Goal: Task Accomplishment & Management: Use online tool/utility

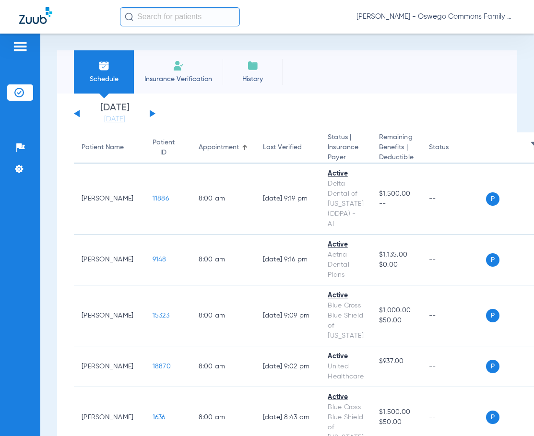
click at [183, 80] on span "Insurance Verification" at bounding box center [178, 79] width 74 height 10
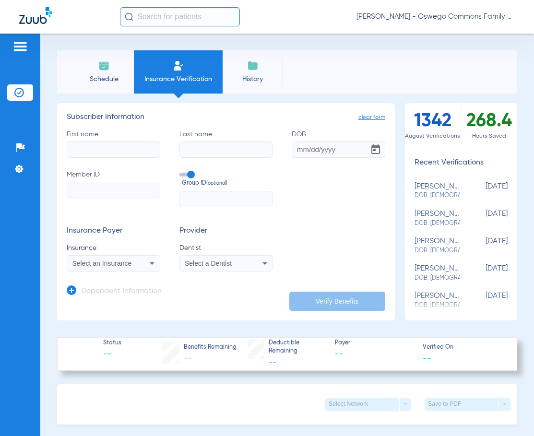
click at [124, 154] on input "First name" at bounding box center [114, 150] width 94 height 16
type input "[PERSON_NAME]"
click at [297, 152] on input "DOB Required" at bounding box center [339, 150] width 94 height 16
click at [341, 153] on input "[DATE]" at bounding box center [339, 150] width 94 height 16
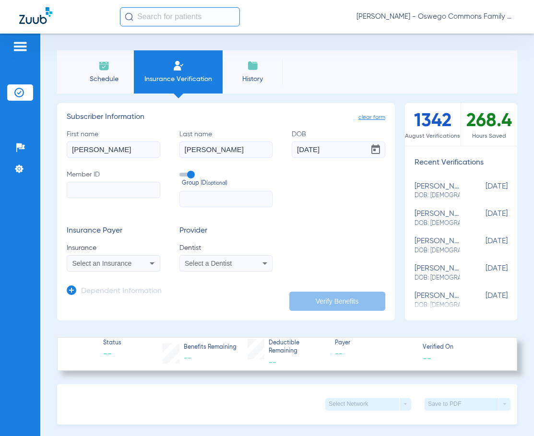
type input "[DATE]"
click at [333, 209] on form "First name [PERSON_NAME] name [PERSON_NAME] [DEMOGRAPHIC_DATA] Member ID Group …" at bounding box center [226, 201] width 319 height 142
click at [96, 193] on input "Member ID" at bounding box center [114, 190] width 94 height 16
click at [120, 203] on label "Member ID Required" at bounding box center [114, 188] width 94 height 37
click at [120, 198] on input "Member ID Required" at bounding box center [114, 190] width 94 height 16
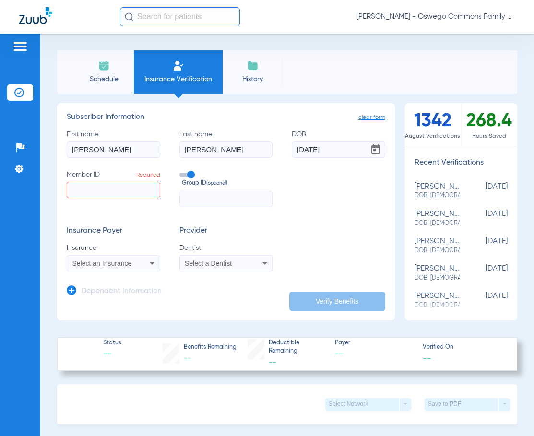
click at [111, 190] on input "Member ID Required" at bounding box center [114, 190] width 94 height 16
paste input "08043138641"
type input "08043138641"
click at [353, 220] on form "First name [PERSON_NAME] name [PERSON_NAME] [DEMOGRAPHIC_DATA] Member ID 080431…" at bounding box center [226, 201] width 319 height 142
click at [339, 247] on div "Insurance Payer Insurance Select an Insurance Provider Dentist Select a Dentist" at bounding box center [226, 248] width 319 height 45
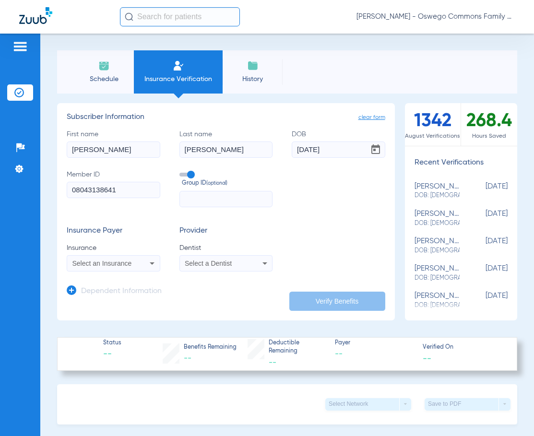
drag, startPoint x: 324, startPoint y: 198, endPoint x: 316, endPoint y: 222, distance: 25.5
click at [325, 199] on div "First name [PERSON_NAME] name [PERSON_NAME] [DEMOGRAPHIC_DATA] Member ID 080431…" at bounding box center [226, 169] width 319 height 78
click at [144, 264] on div "Select an Insurance" at bounding box center [113, 264] width 93 height 12
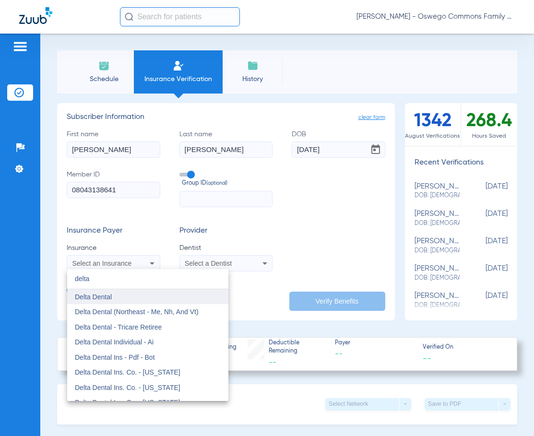
type input "delta"
click at [143, 293] on mat-option "Delta Dental" at bounding box center [147, 296] width 161 height 15
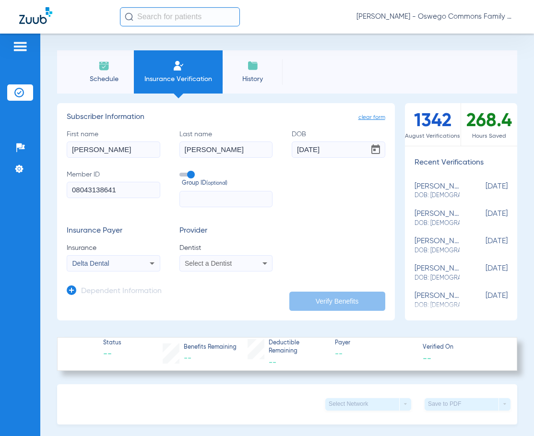
click at [259, 263] on icon at bounding box center [265, 264] width 12 height 12
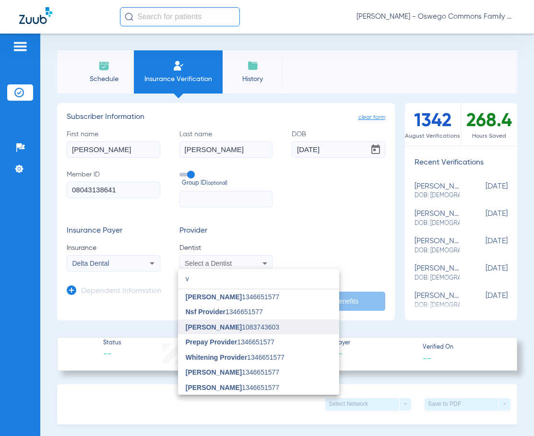
type input "v"
click at [242, 328] on span "[PERSON_NAME] 1083743603" at bounding box center [233, 327] width 94 height 7
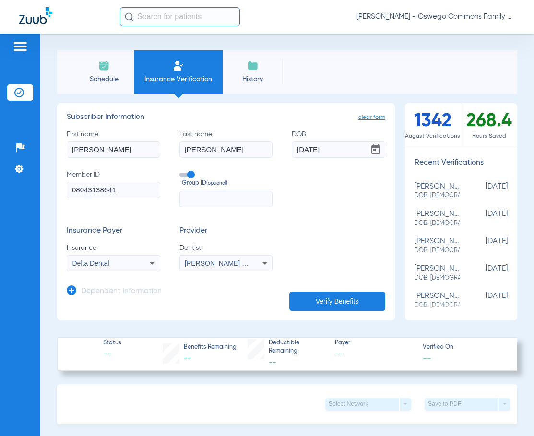
click at [306, 261] on div "Insurance Payer Insurance Delta Dental Provider Dentist [PERSON_NAME] 1083743603" at bounding box center [226, 248] width 319 height 45
click at [343, 300] on button "Verify Benefits" at bounding box center [337, 301] width 96 height 19
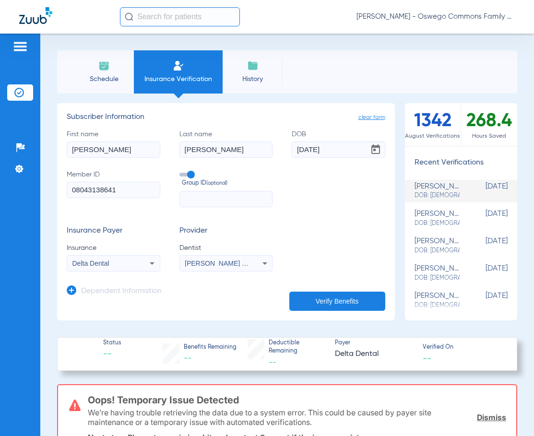
click at [237, 385] on div "Oops! Temporary Issue Detected We’re having trouble retrieving the data due to …" at bounding box center [297, 421] width 418 height 72
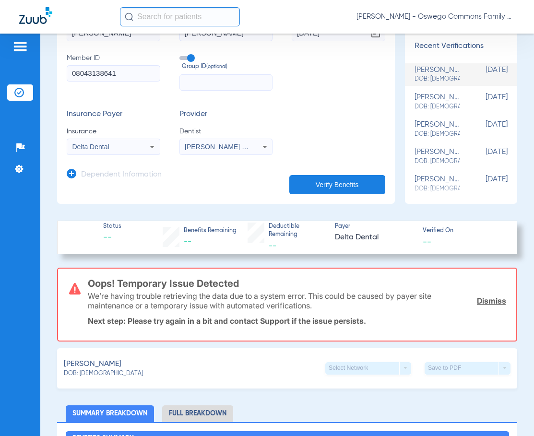
scroll to position [96, 0]
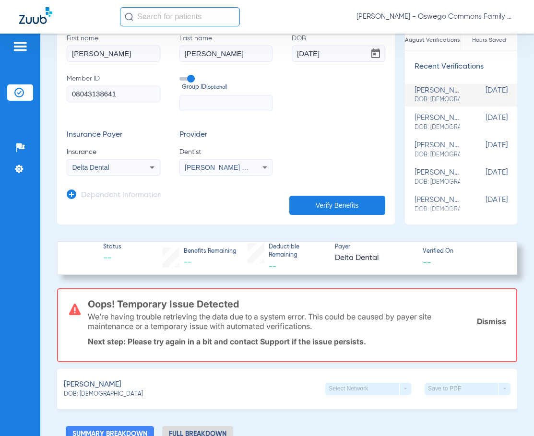
click at [314, 205] on button "Verify Benefits" at bounding box center [337, 205] width 96 height 19
click at [332, 154] on div "Insurance Payer Insurance Delta Dental Provider Dentist [PERSON_NAME] 1083743603" at bounding box center [226, 153] width 319 height 45
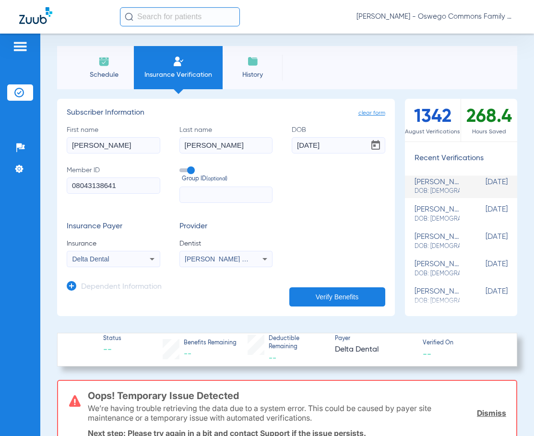
scroll to position [0, 0]
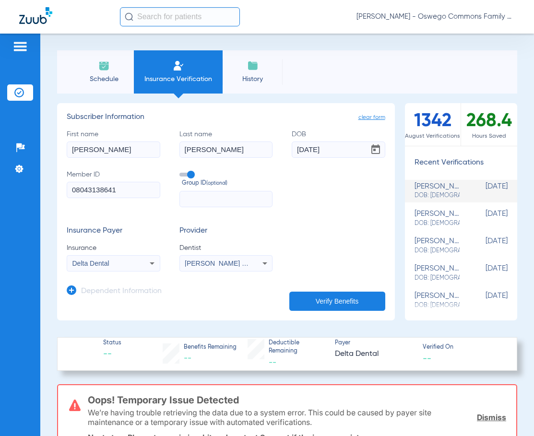
click at [154, 260] on icon at bounding box center [152, 264] width 12 height 12
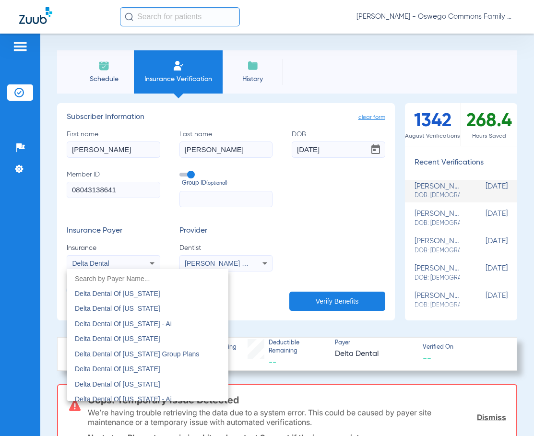
scroll to position [1940, 0]
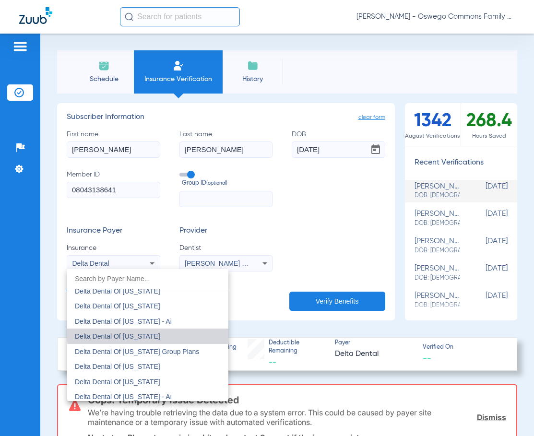
click at [157, 333] on mat-option "Delta Dental Of [US_STATE]" at bounding box center [147, 336] width 161 height 15
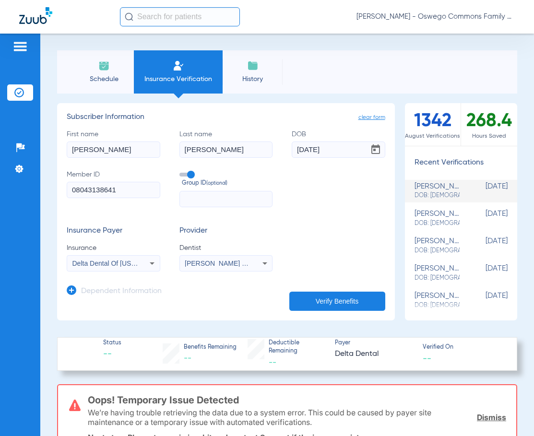
click at [338, 299] on button "Verify Benefits" at bounding box center [337, 301] width 96 height 19
